Goal: Task Accomplishment & Management: Manage account settings

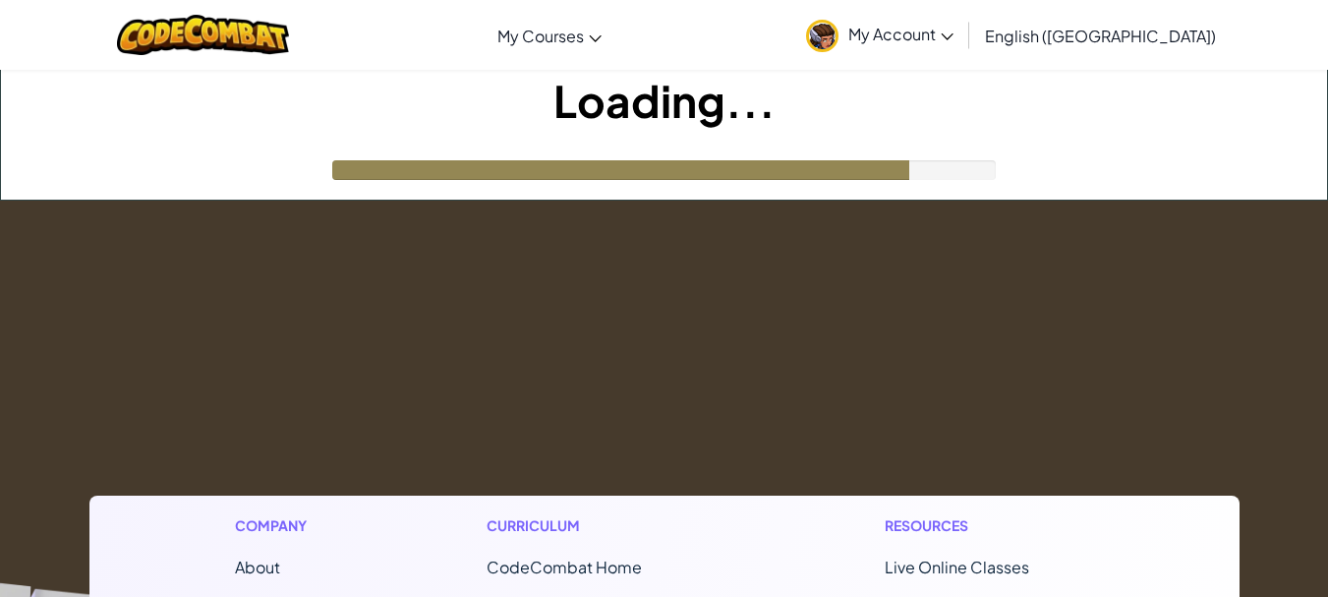
scroll to position [18, 0]
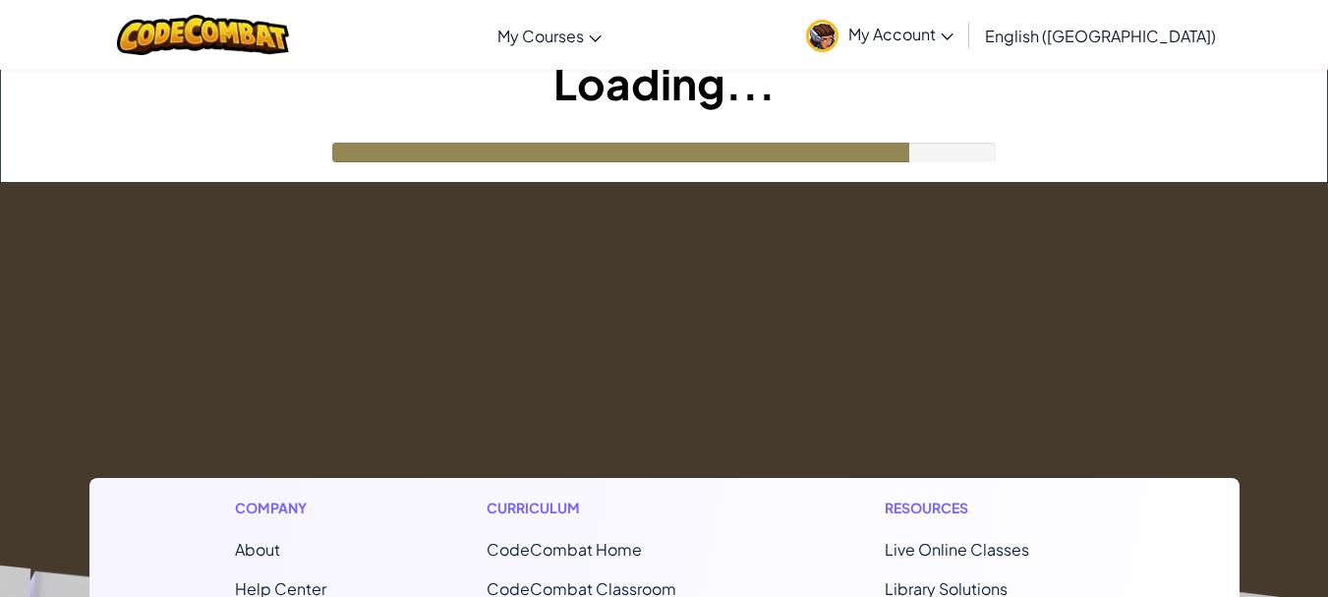
click at [838, 37] on img at bounding box center [822, 36] width 32 height 32
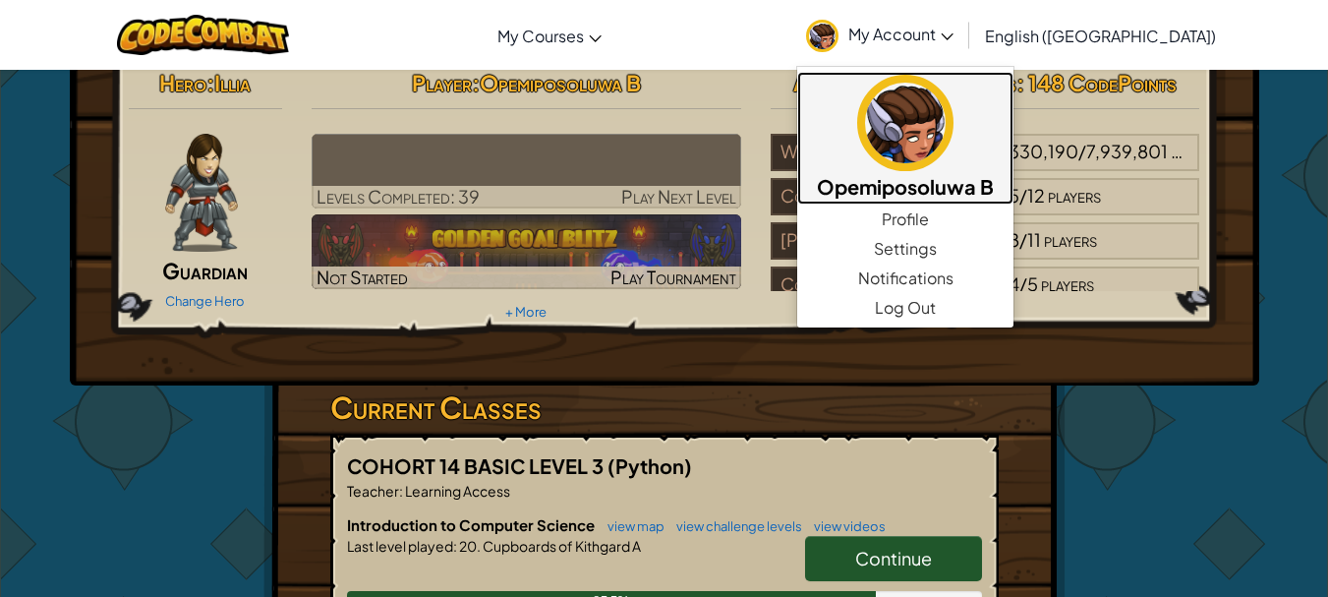
click at [953, 160] on img at bounding box center [905, 123] width 96 height 96
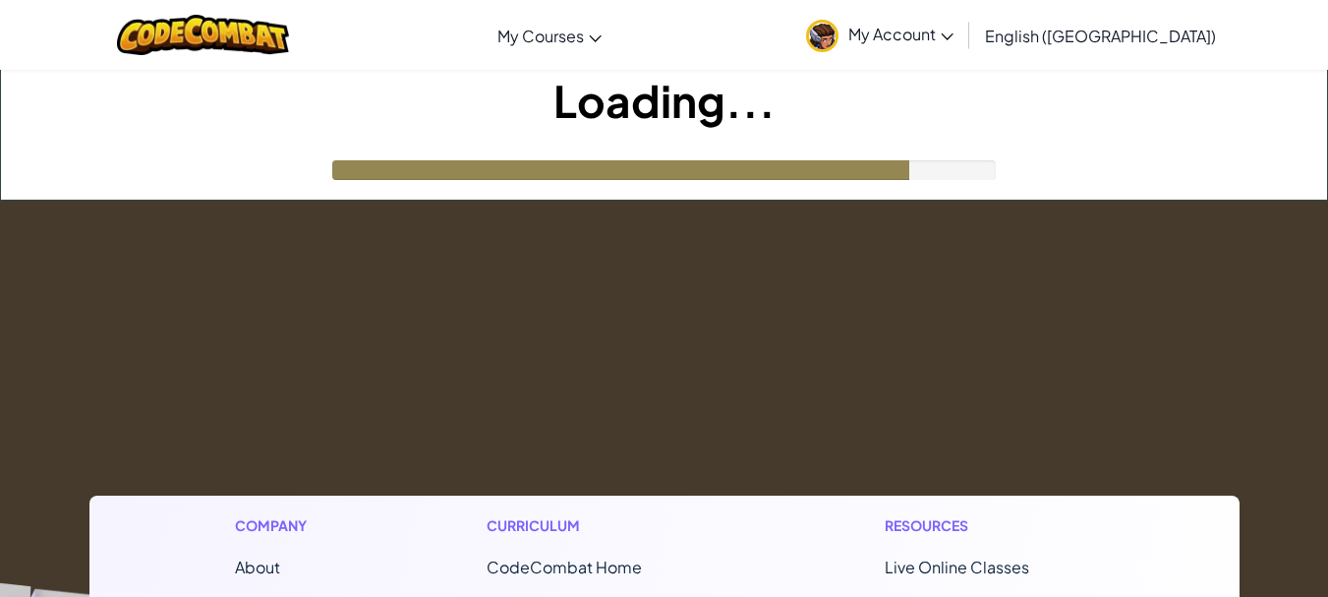
click at [953, 36] on icon at bounding box center [947, 36] width 13 height 7
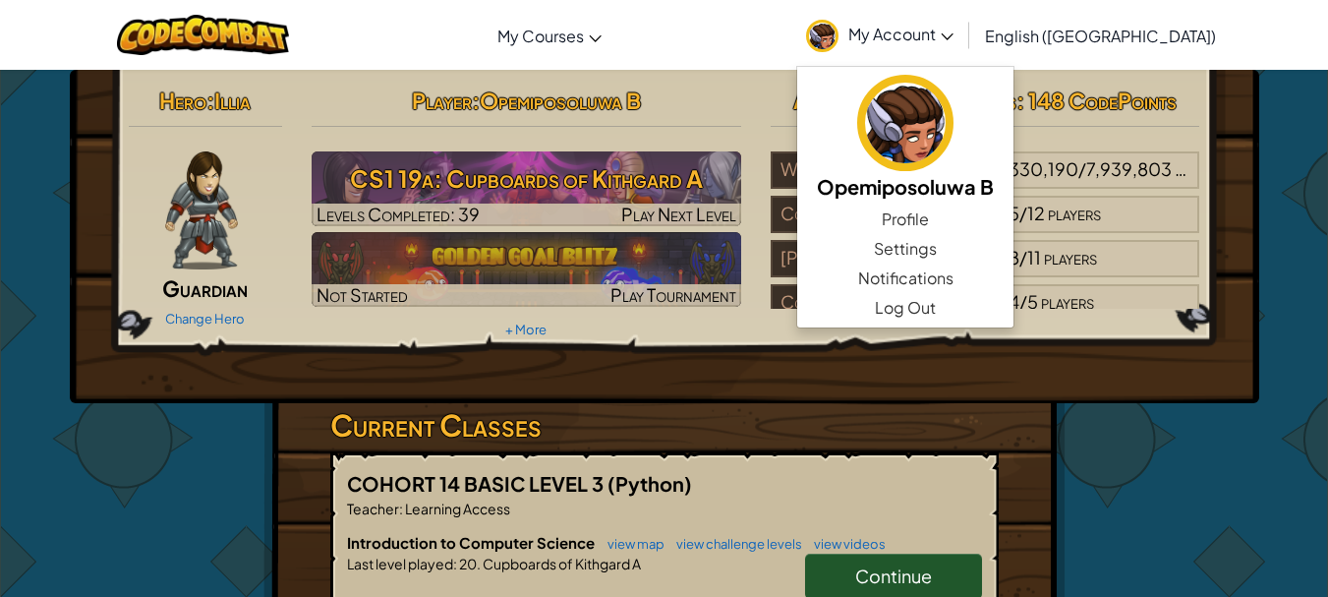
click at [1216, 448] on div "Hero : Illia Guardian Change Hero Player : Opemiposoluwa B CS1 19a: Cupboards o…" at bounding box center [664, 577] width 1150 height 1015
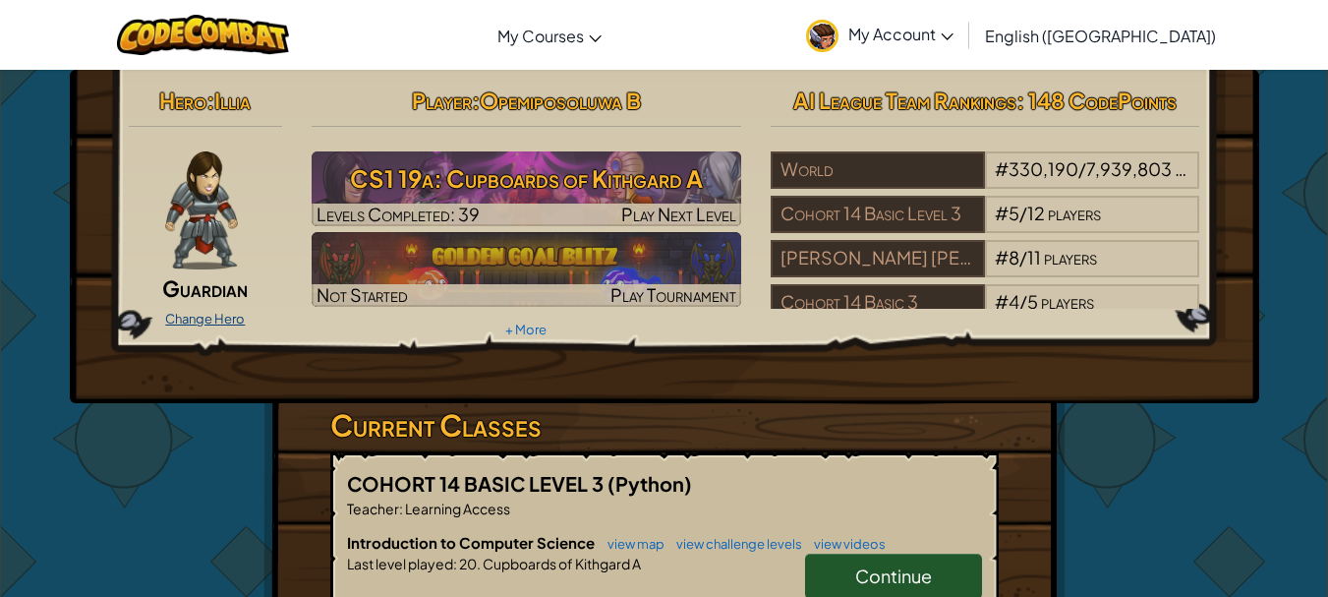
click at [208, 323] on link "Change Hero" at bounding box center [205, 319] width 80 height 16
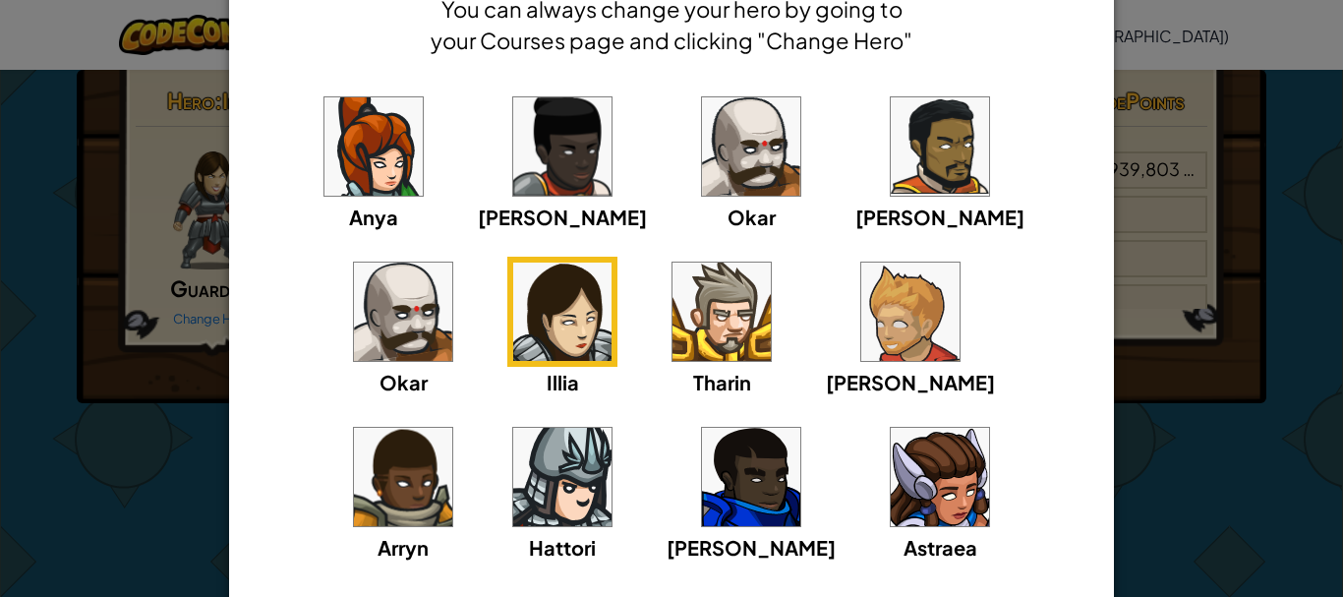
scroll to position [251, 0]
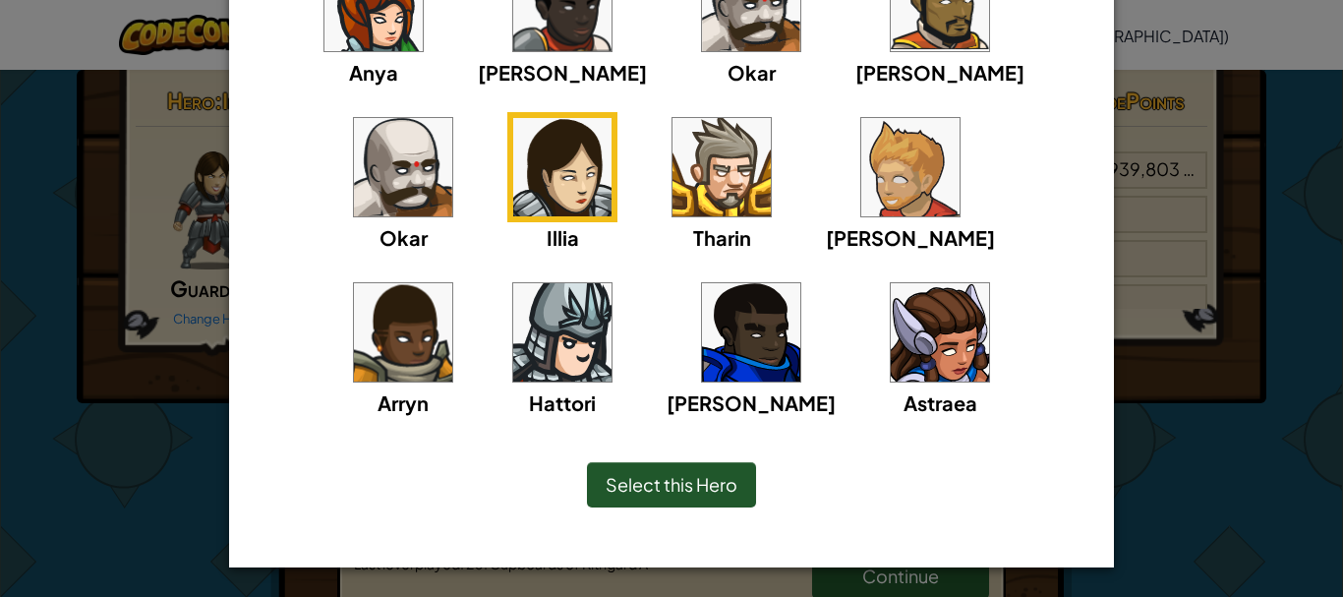
click at [891, 369] on img at bounding box center [940, 332] width 98 height 98
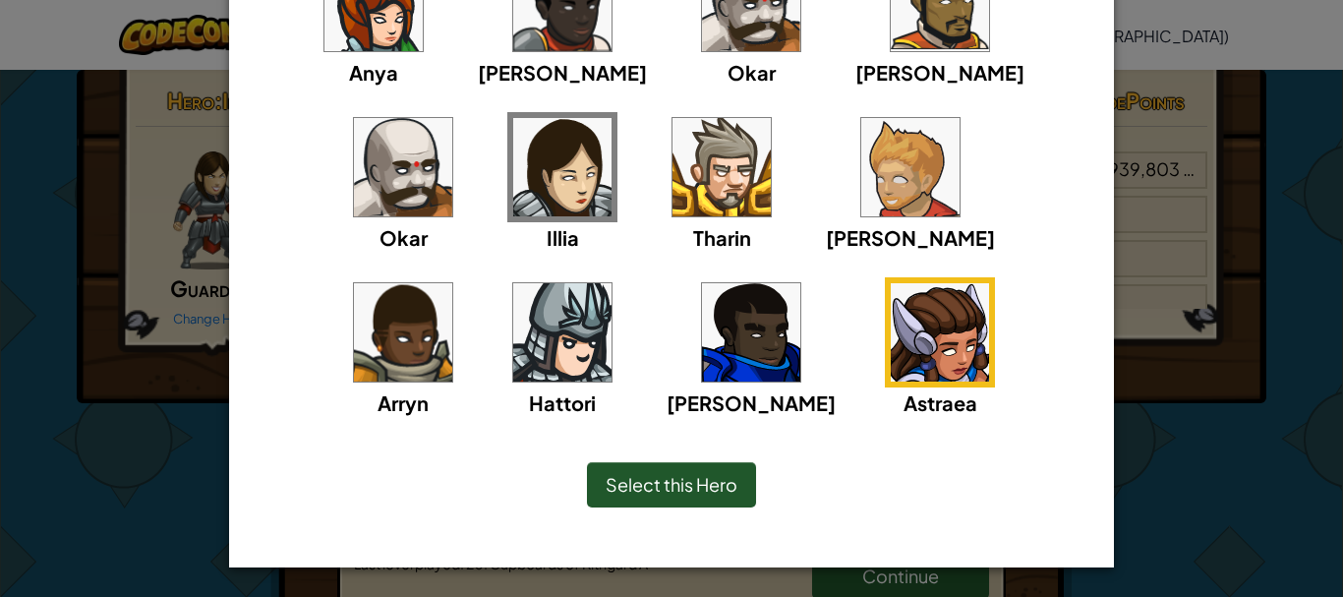
click at [693, 495] on div "Select this Hero" at bounding box center [671, 484] width 169 height 45
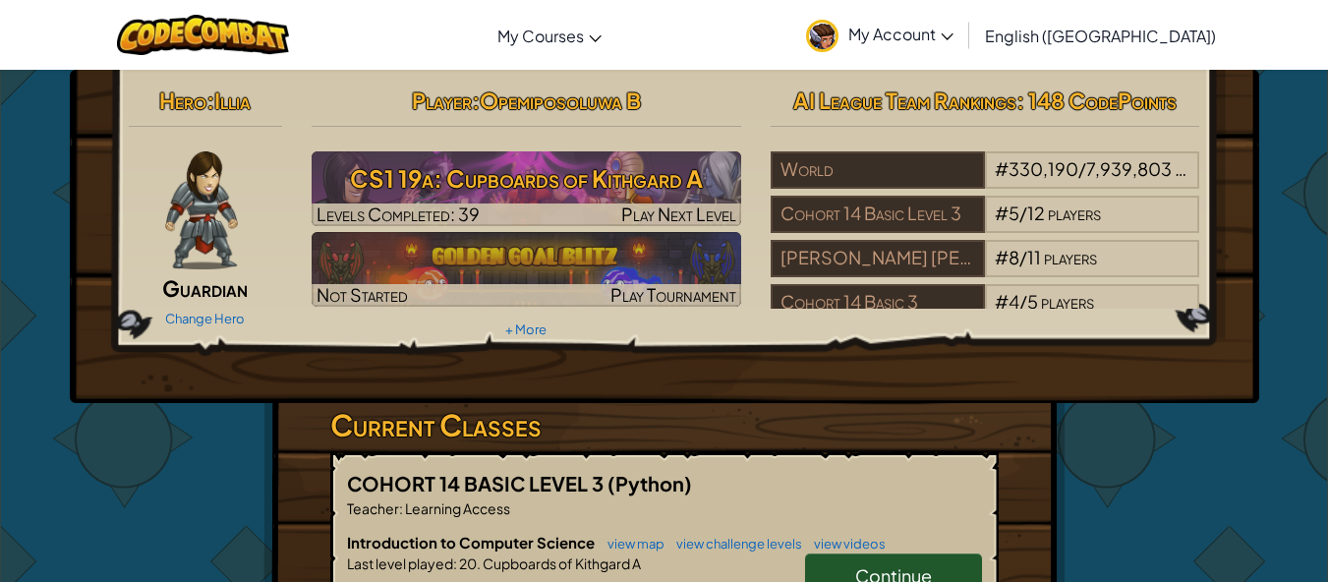
click at [170, 180] on img at bounding box center [201, 210] width 72 height 118
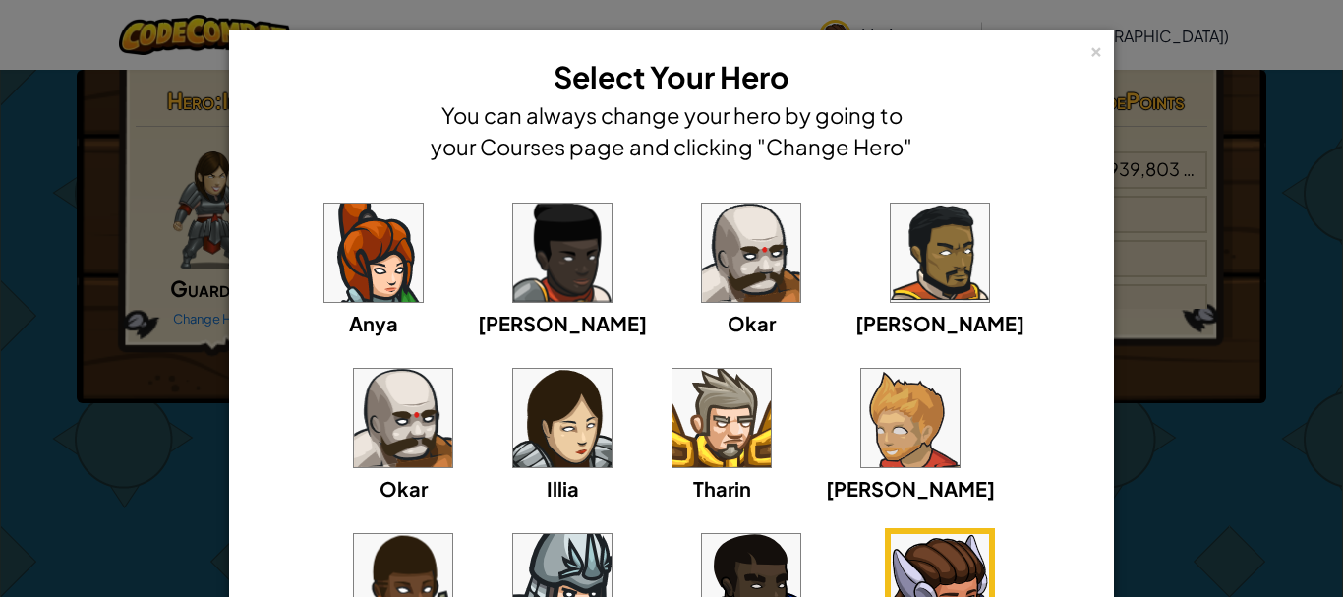
click at [891, 552] on img at bounding box center [940, 583] width 98 height 98
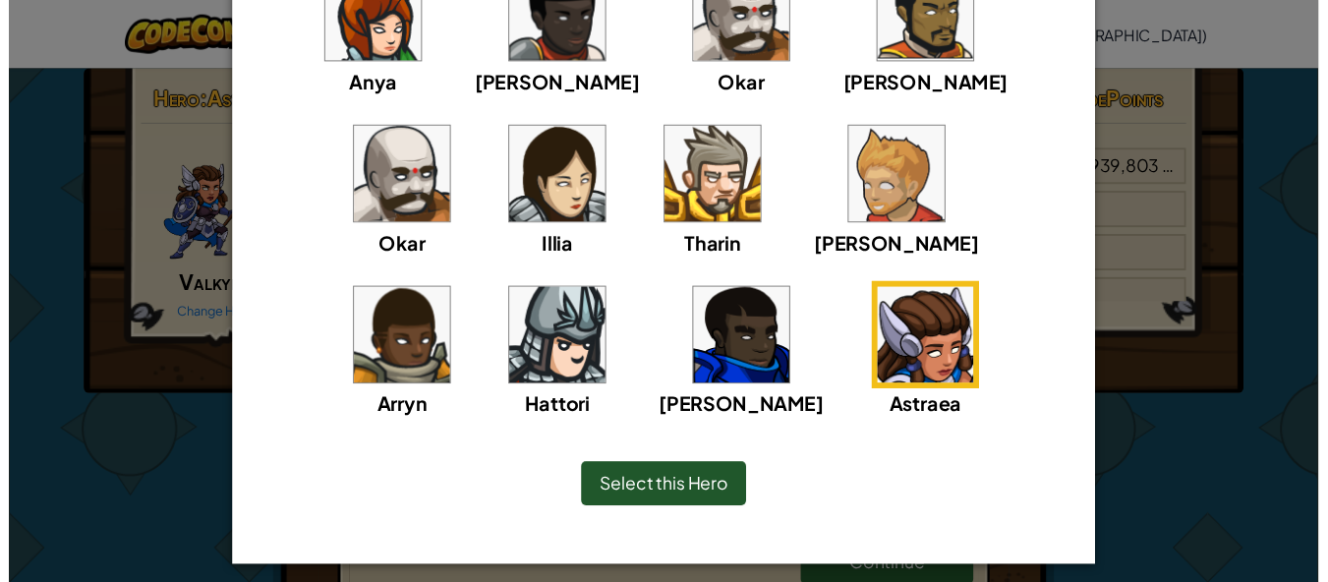
scroll to position [243, 0]
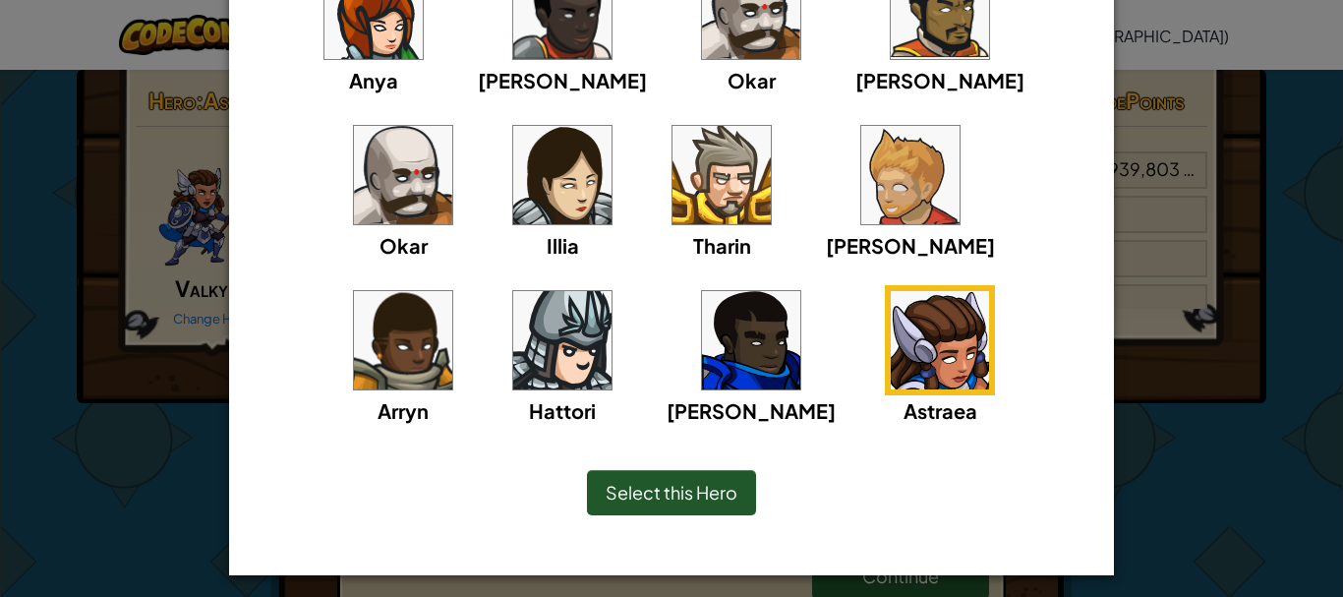
click at [671, 503] on div "Select this Hero" at bounding box center [671, 492] width 169 height 45
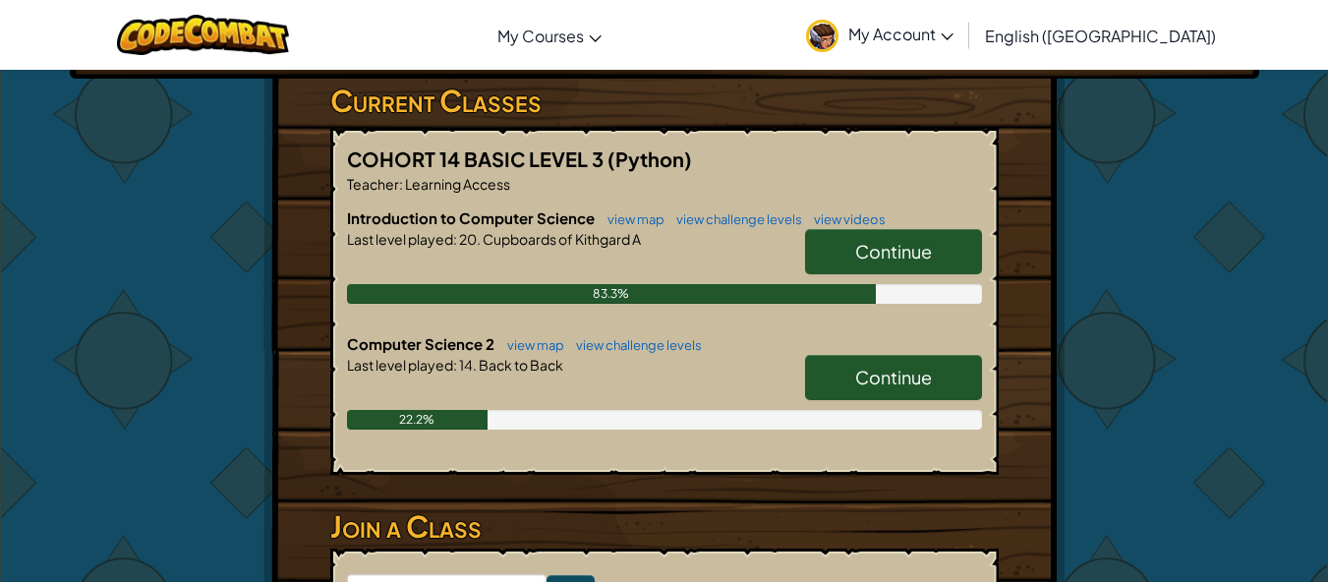
scroll to position [380, 0]
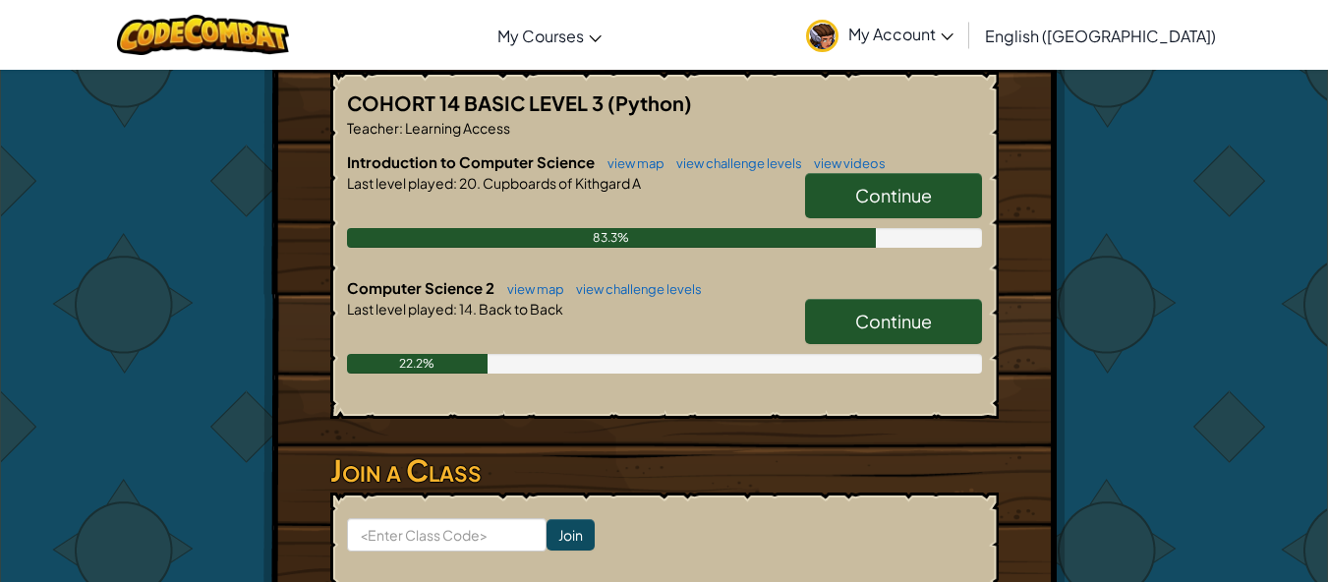
click at [877, 320] on span "Continue" at bounding box center [893, 321] width 77 height 23
